Goal: Task Accomplishment & Management: Use online tool/utility

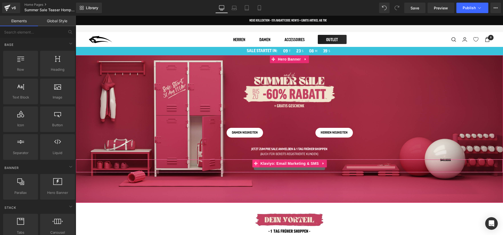
click at [255, 164] on icon at bounding box center [256, 164] width 4 height 4
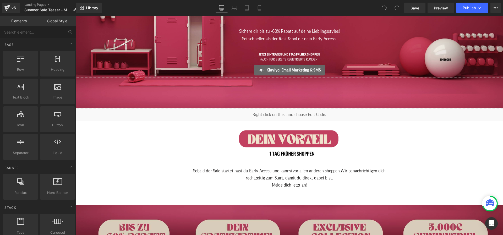
scroll to position [38, 0]
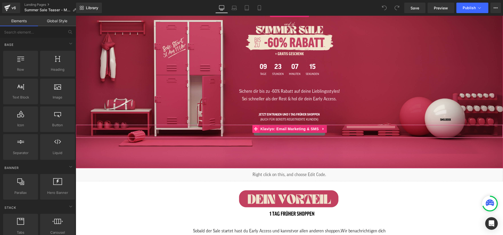
click at [258, 129] on icon at bounding box center [256, 129] width 4 height 4
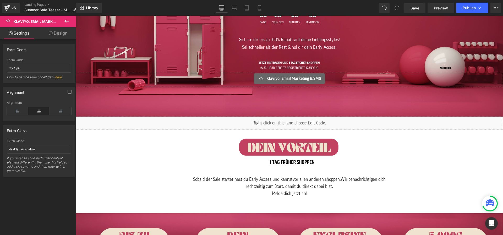
scroll to position [0, 0]
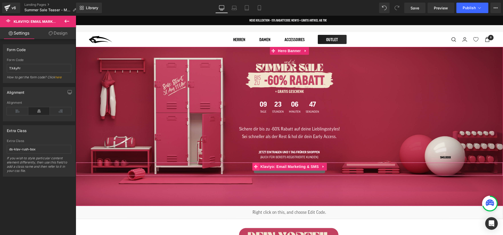
click at [259, 167] on span at bounding box center [255, 167] width 7 height 8
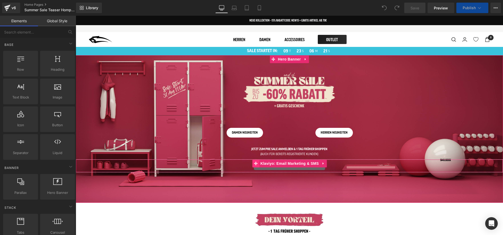
click at [256, 161] on span at bounding box center [255, 164] width 7 height 8
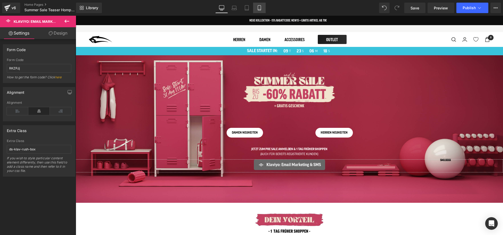
click at [257, 9] on icon at bounding box center [259, 7] width 5 height 5
